Goal: Task Accomplishment & Management: Use online tool/utility

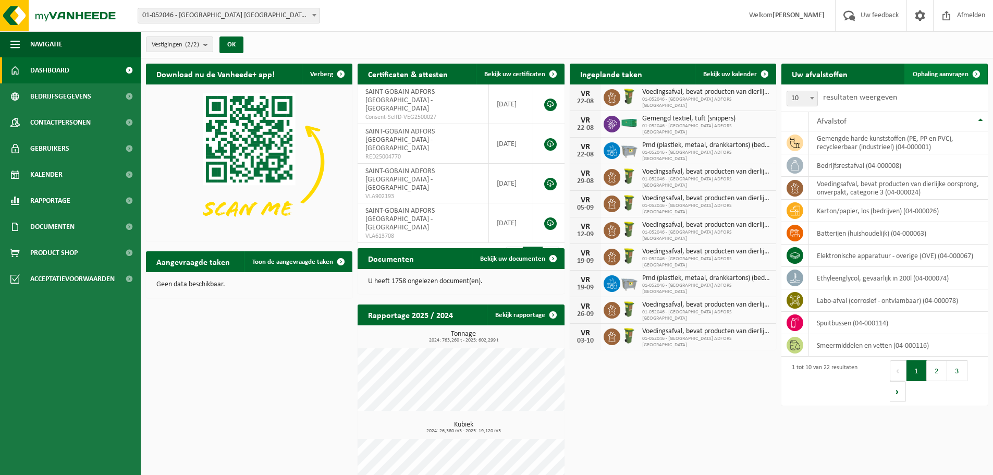
click at [933, 69] on link "Ophaling aanvragen" at bounding box center [945, 74] width 82 height 21
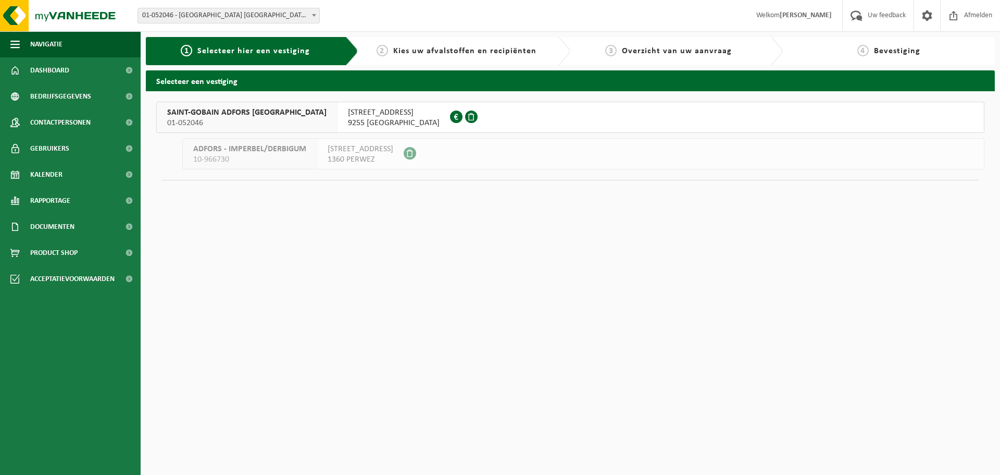
click at [225, 113] on span "SAINT-GOBAIN ADFORS BELGIUM" at bounding box center [246, 112] width 159 height 10
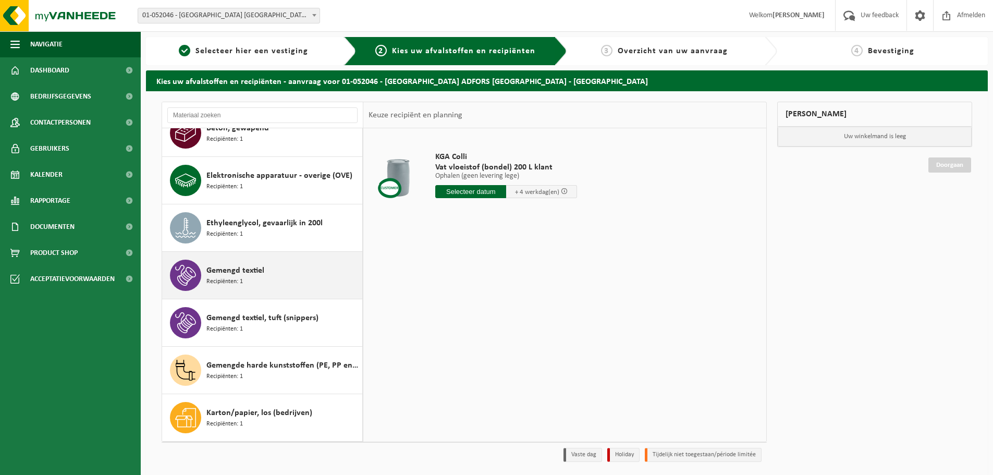
click at [233, 269] on span "Gemengd textiel" at bounding box center [235, 270] width 58 height 13
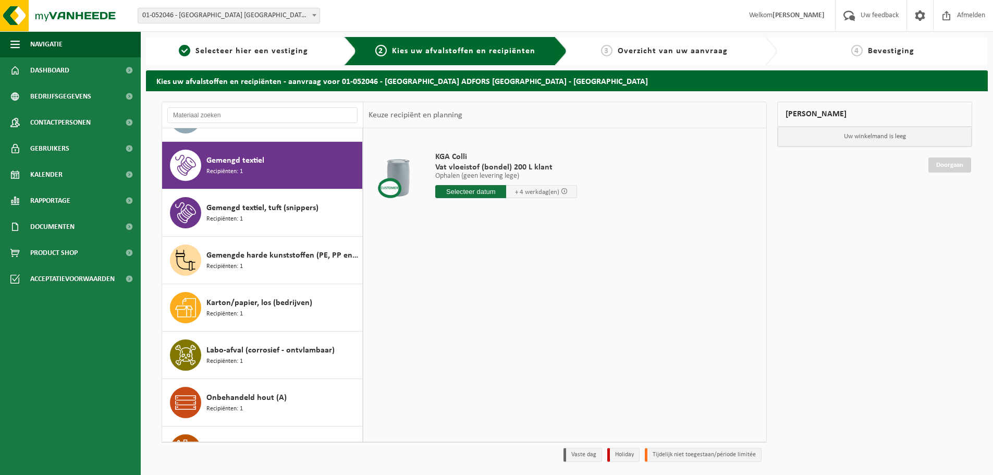
scroll to position [332, 0]
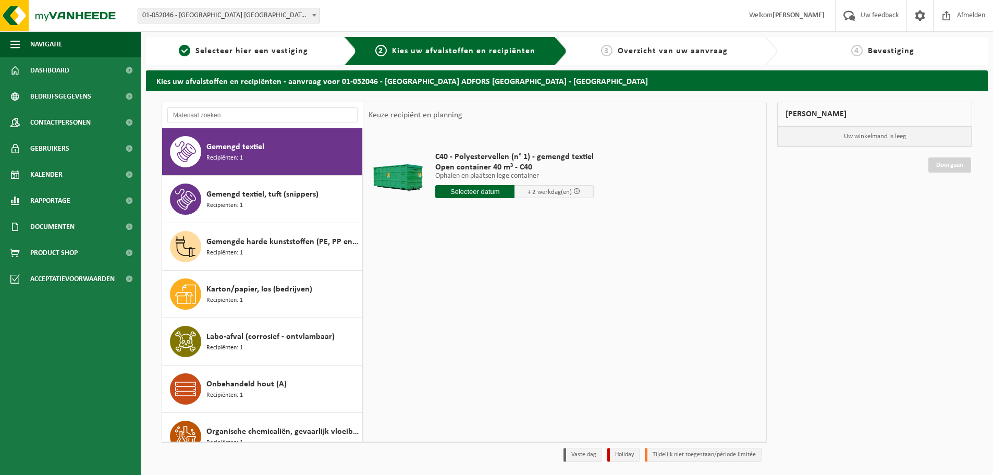
click at [467, 188] on input "text" at bounding box center [474, 191] width 79 height 13
click at [441, 318] on div "25" at bounding box center [445, 317] width 18 height 17
type input "Van 2025-08-25"
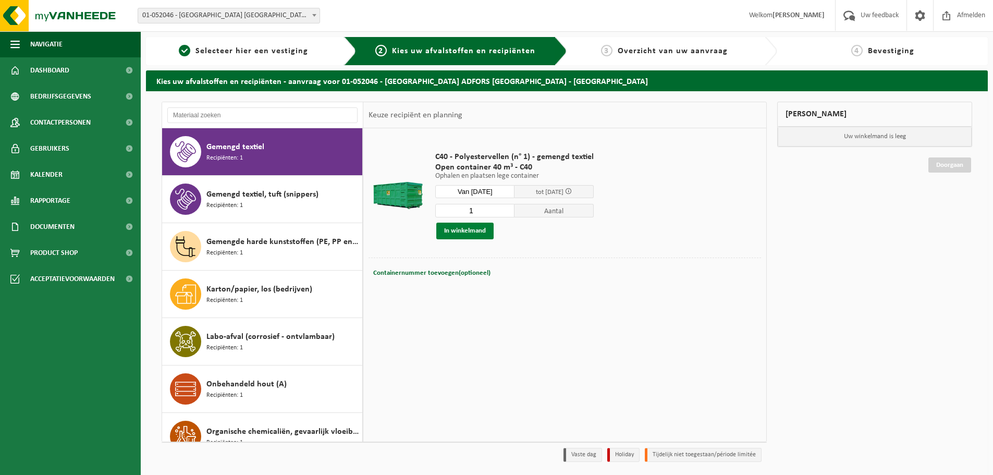
click at [449, 228] on button "In winkelmand" at bounding box center [464, 230] width 57 height 17
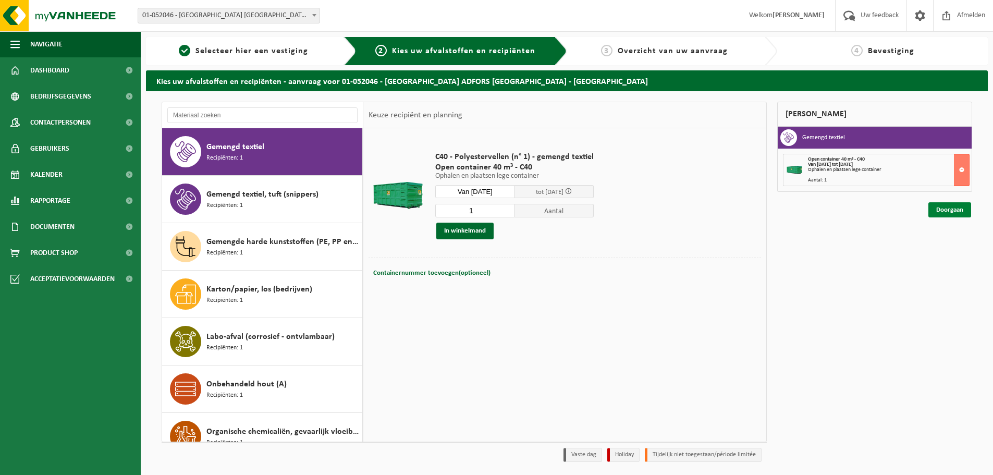
click at [949, 210] on link "Doorgaan" at bounding box center [949, 209] width 43 height 15
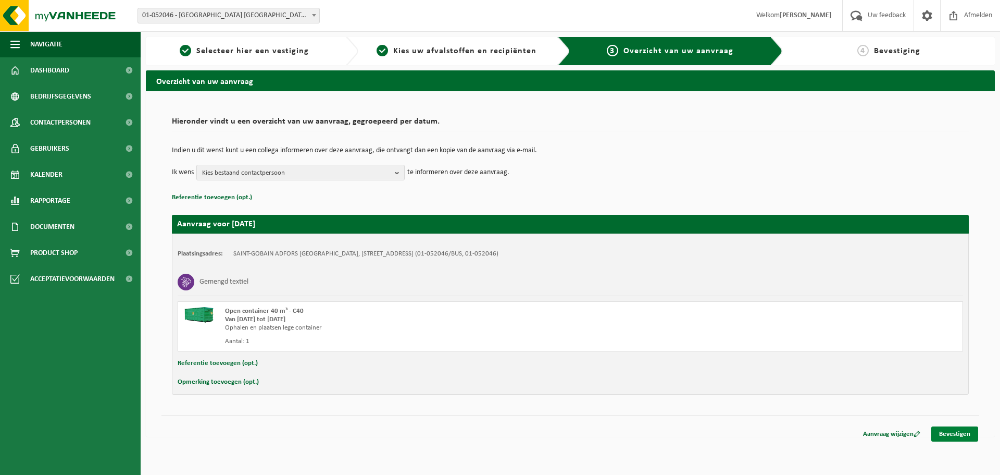
click at [966, 437] on link "Bevestigen" at bounding box center [955, 433] width 47 height 15
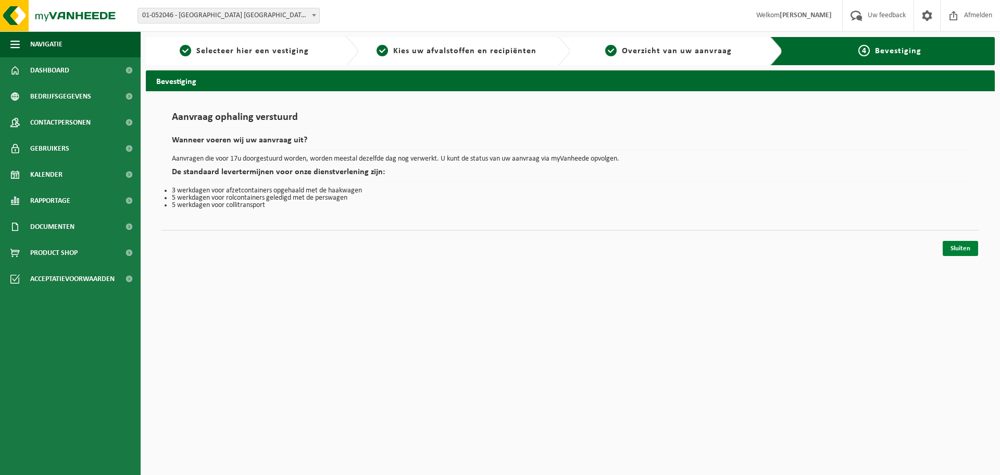
click at [967, 250] on link "Sluiten" at bounding box center [960, 248] width 35 height 15
